Goal: Obtain resource: Obtain resource

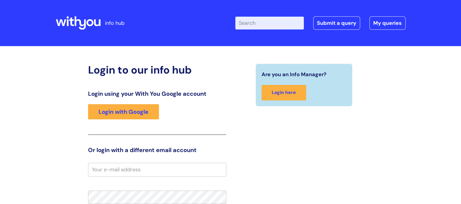
click at [293, 143] on div "Are you an Info Manager? Login here" at bounding box center [304, 181] width 147 height 235
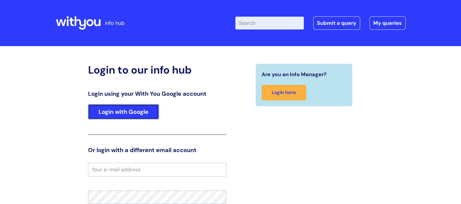
click at [108, 108] on link "Login with Google" at bounding box center [123, 111] width 71 height 15
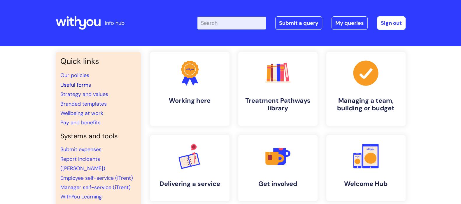
click at [78, 82] on link "Useful forms" at bounding box center [75, 84] width 31 height 7
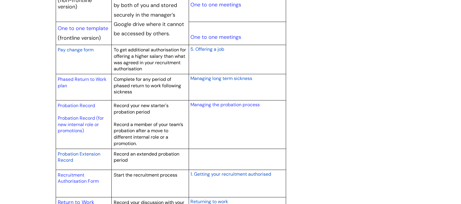
scroll to position [760, 0]
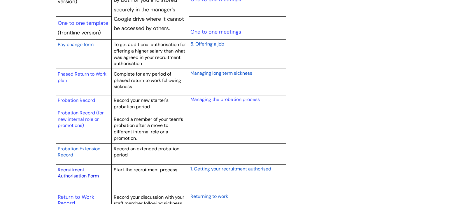
click at [68, 174] on link "Recruitment Authorisation Form" at bounding box center [78, 172] width 41 height 13
